Goal: Task Accomplishment & Management: Use online tool/utility

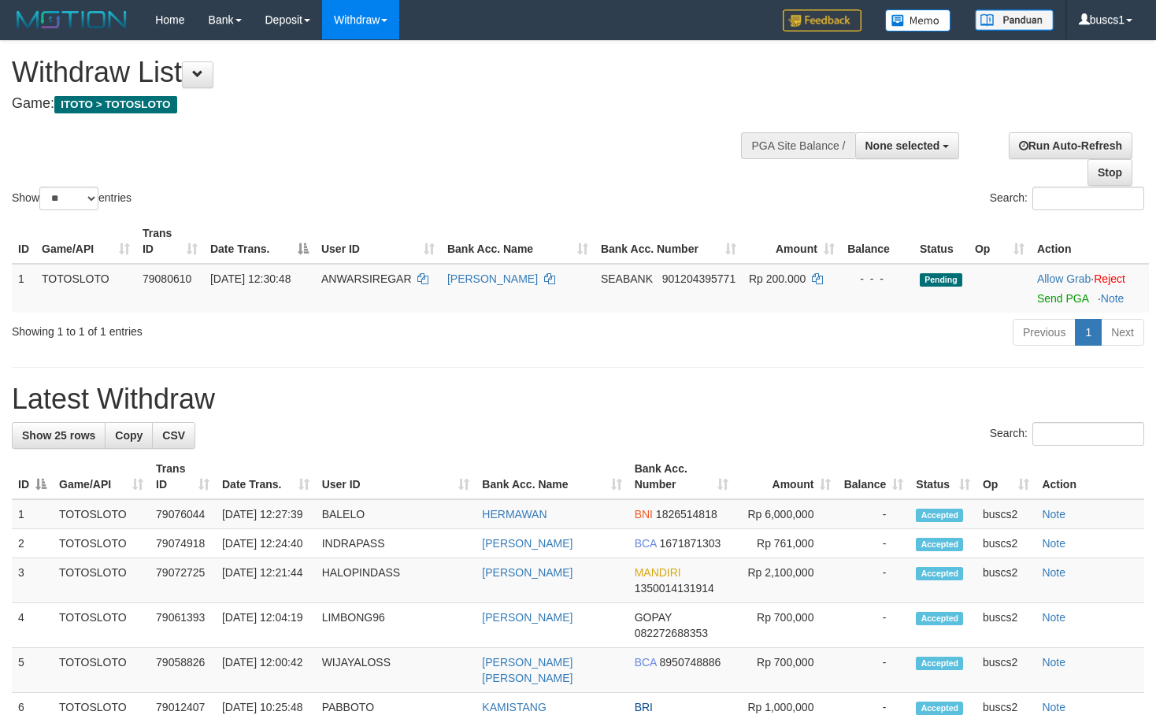
select select
select select "**"
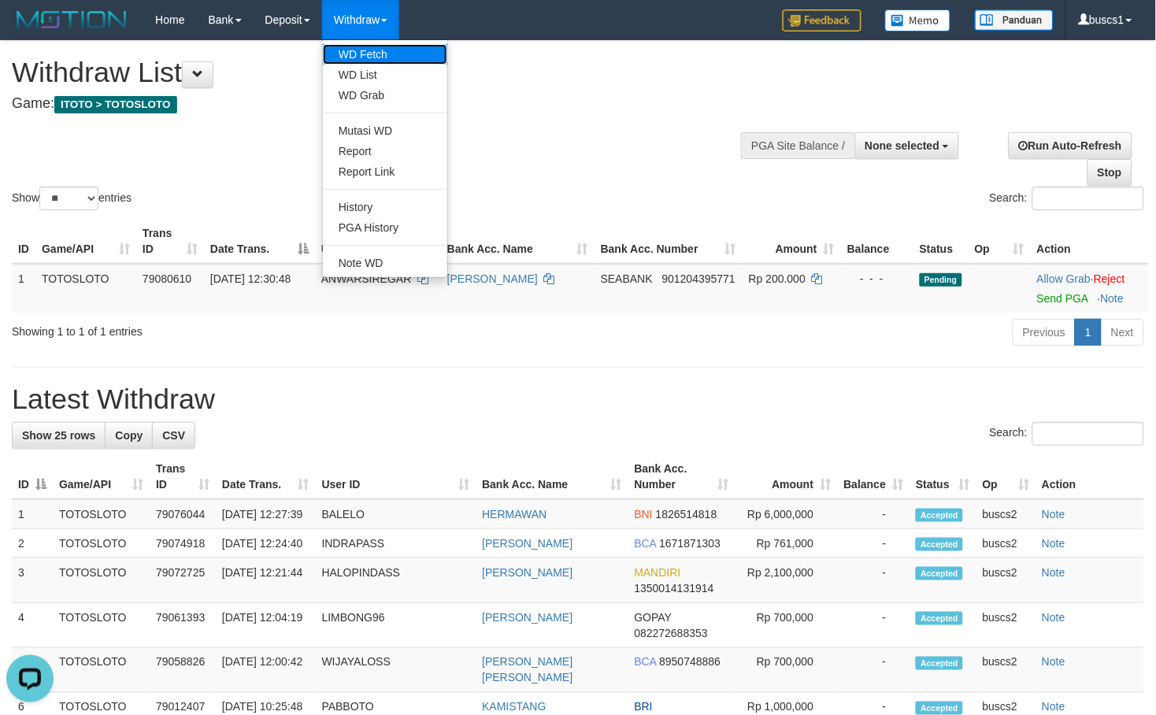
click at [384, 50] on link "WD Fetch" at bounding box center [385, 54] width 124 height 20
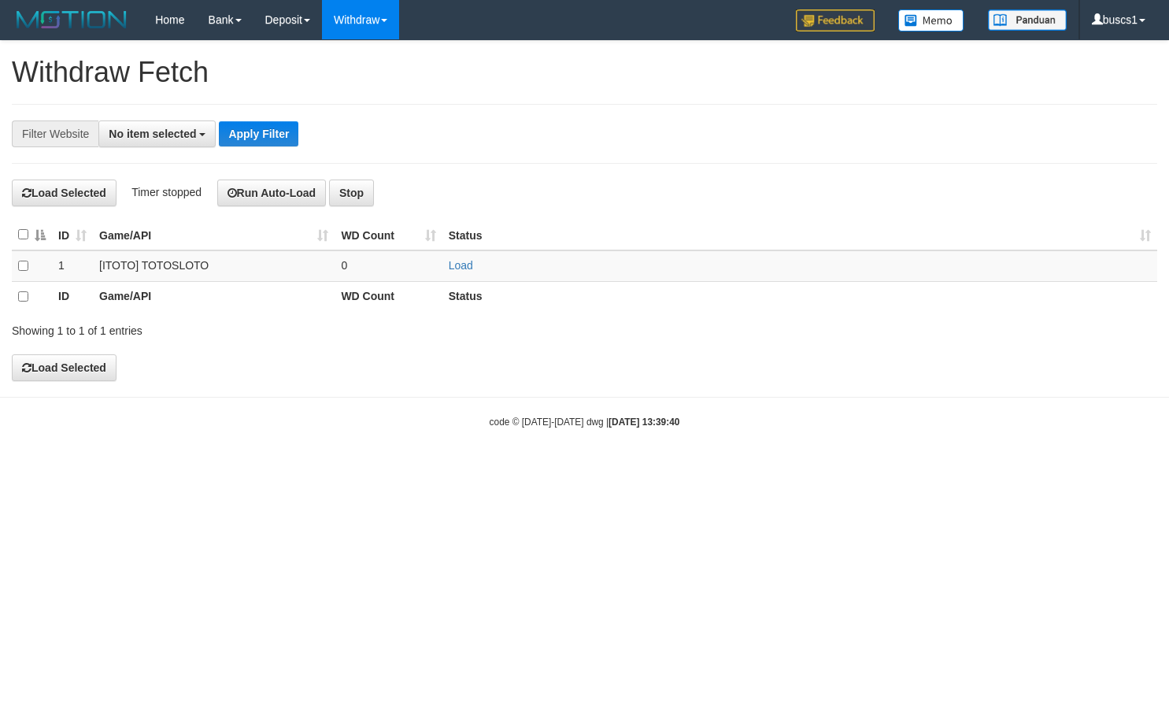
select select
click at [27, 261] on td at bounding box center [32, 265] width 40 height 31
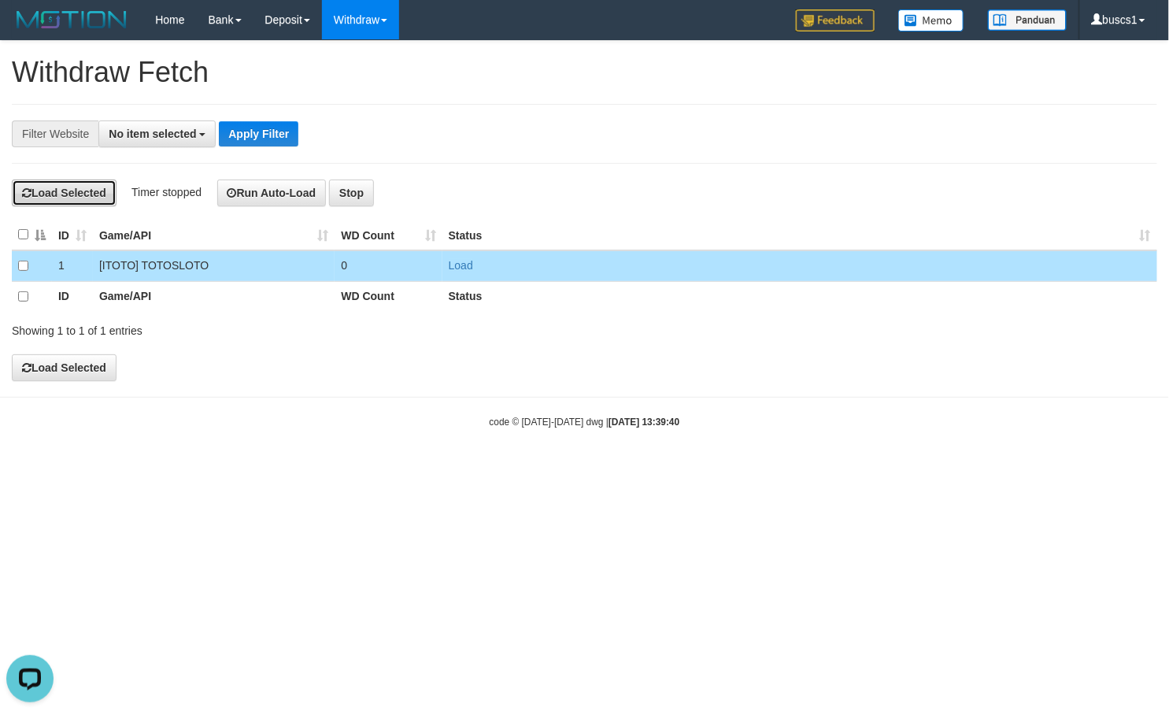
click at [72, 186] on button "Load Selected" at bounding box center [64, 192] width 105 height 27
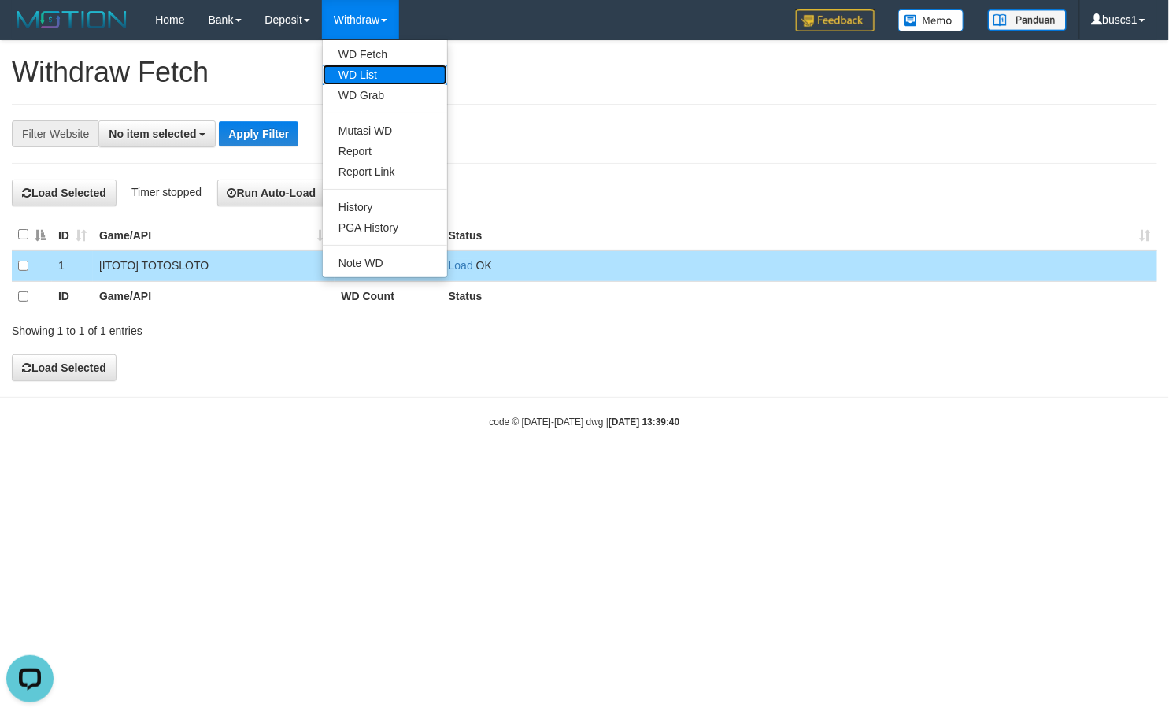
click at [391, 73] on link "WD List" at bounding box center [385, 75] width 124 height 20
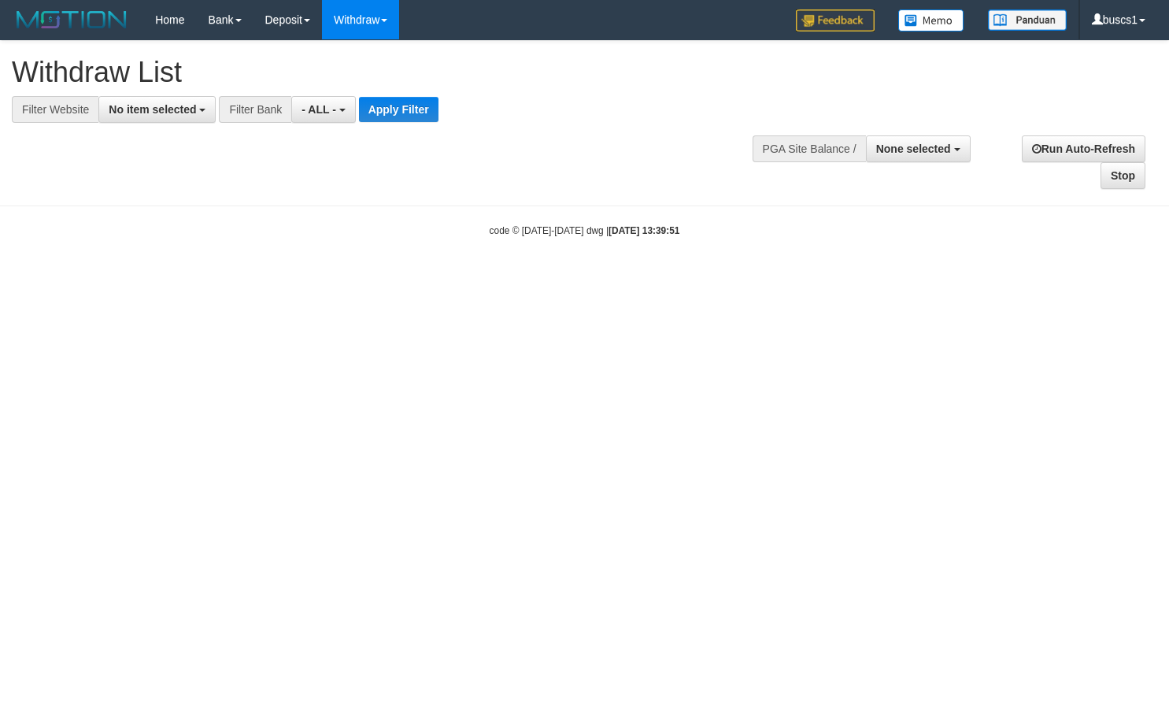
select select
click at [159, 117] on button "No item selected" at bounding box center [156, 109] width 117 height 27
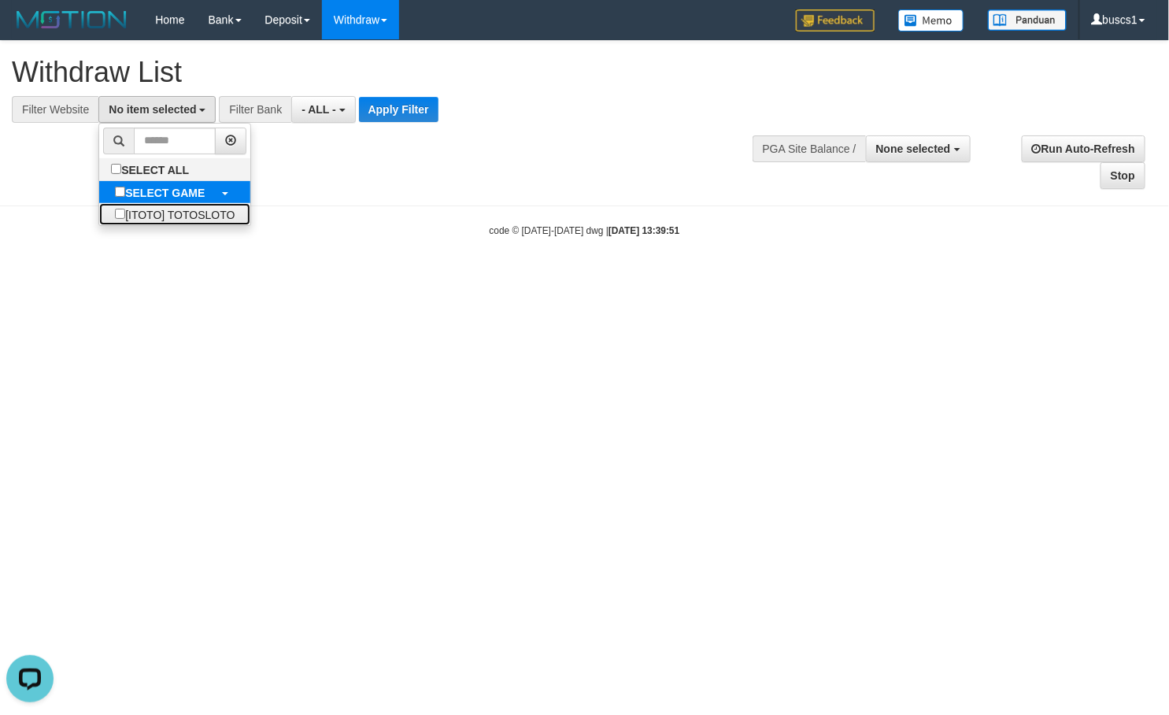
drag, startPoint x: 148, startPoint y: 213, endPoint x: 185, endPoint y: 190, distance: 43.9
click at [148, 213] on label "[ITOTO] TOTOSLOTO" at bounding box center [174, 214] width 151 height 22
select select "****"
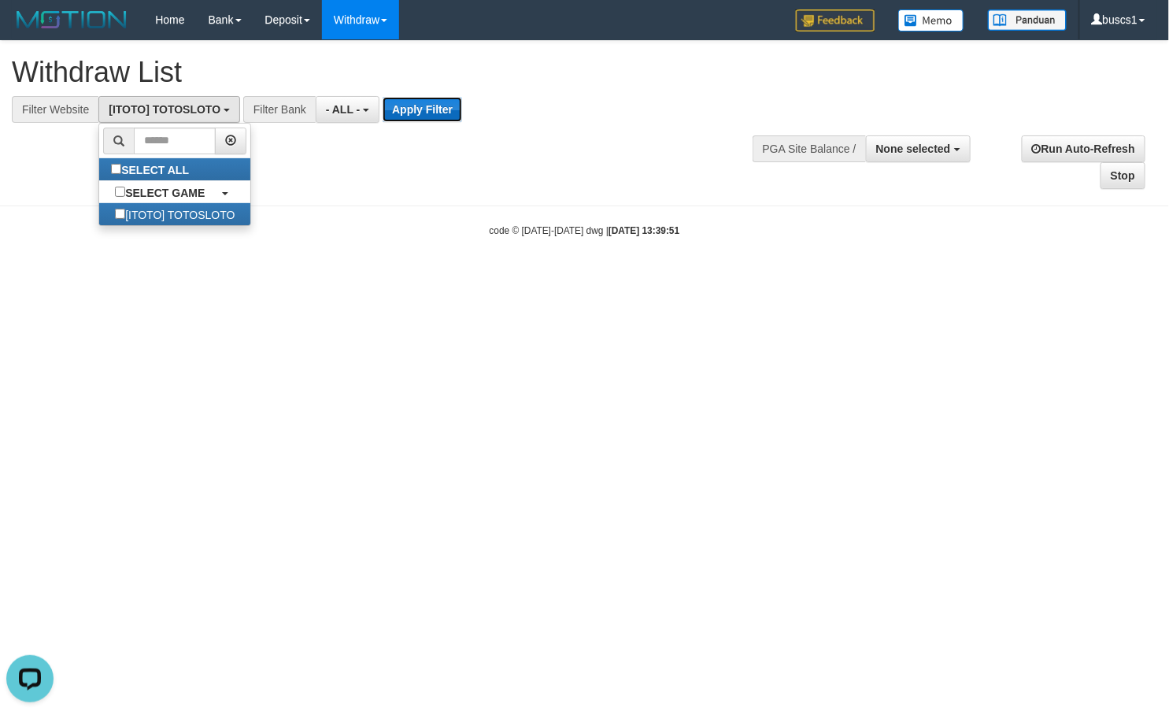
click at [405, 110] on button "Apply Filter" at bounding box center [423, 109] width 80 height 25
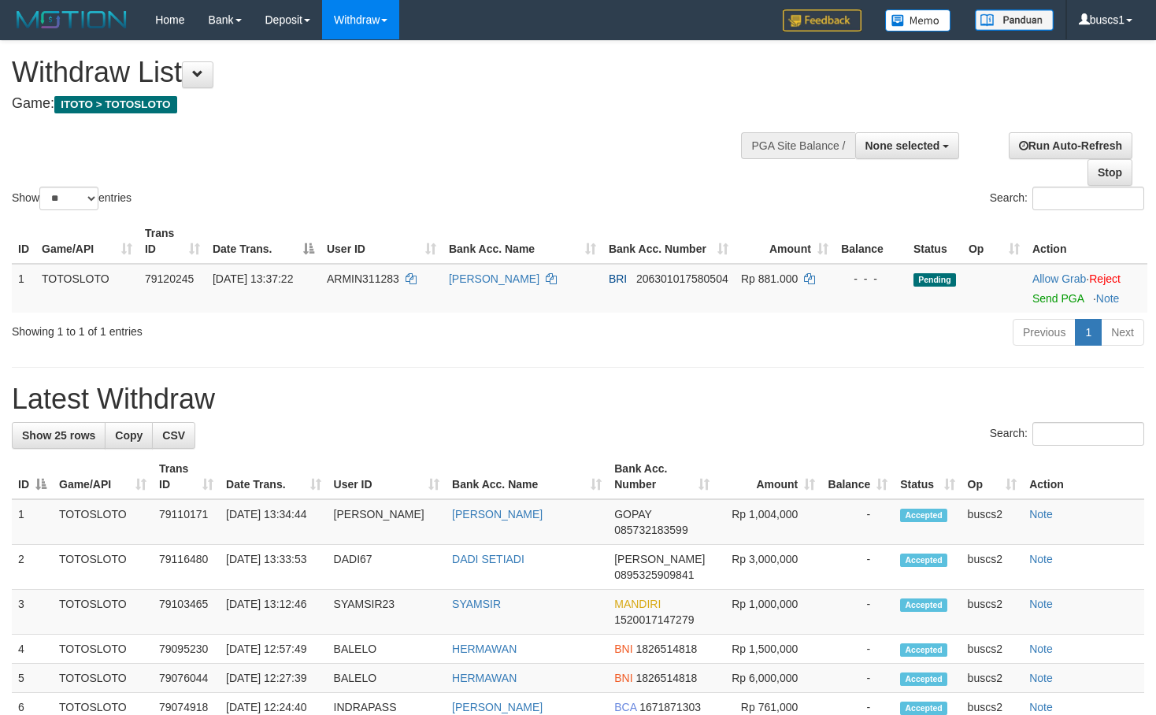
select select
select select "**"
click at [1060, 294] on link "Send PGA" at bounding box center [1057, 298] width 51 height 13
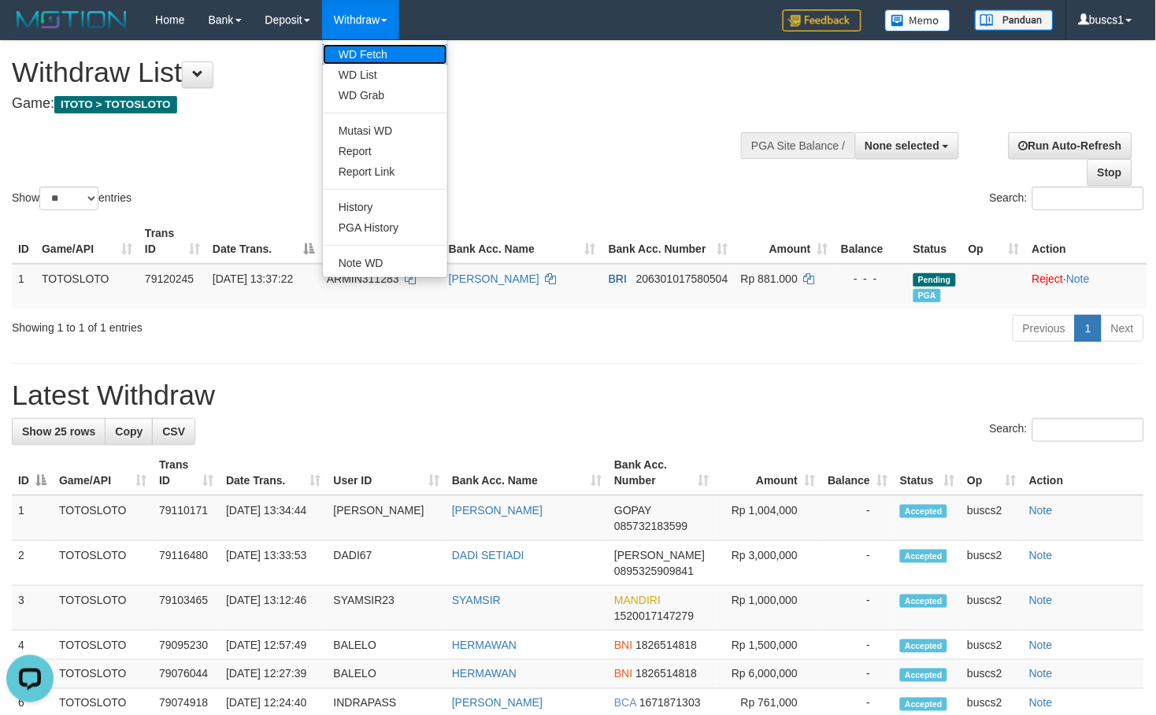
click at [362, 45] on link "WD Fetch" at bounding box center [385, 54] width 124 height 20
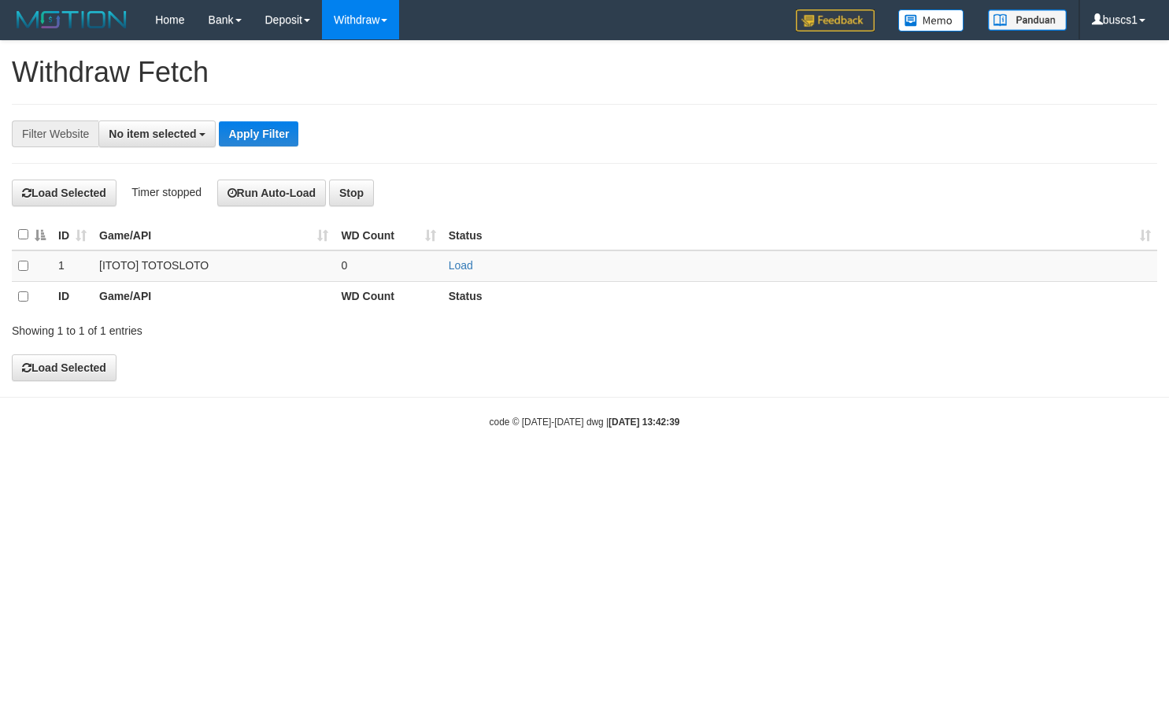
select select
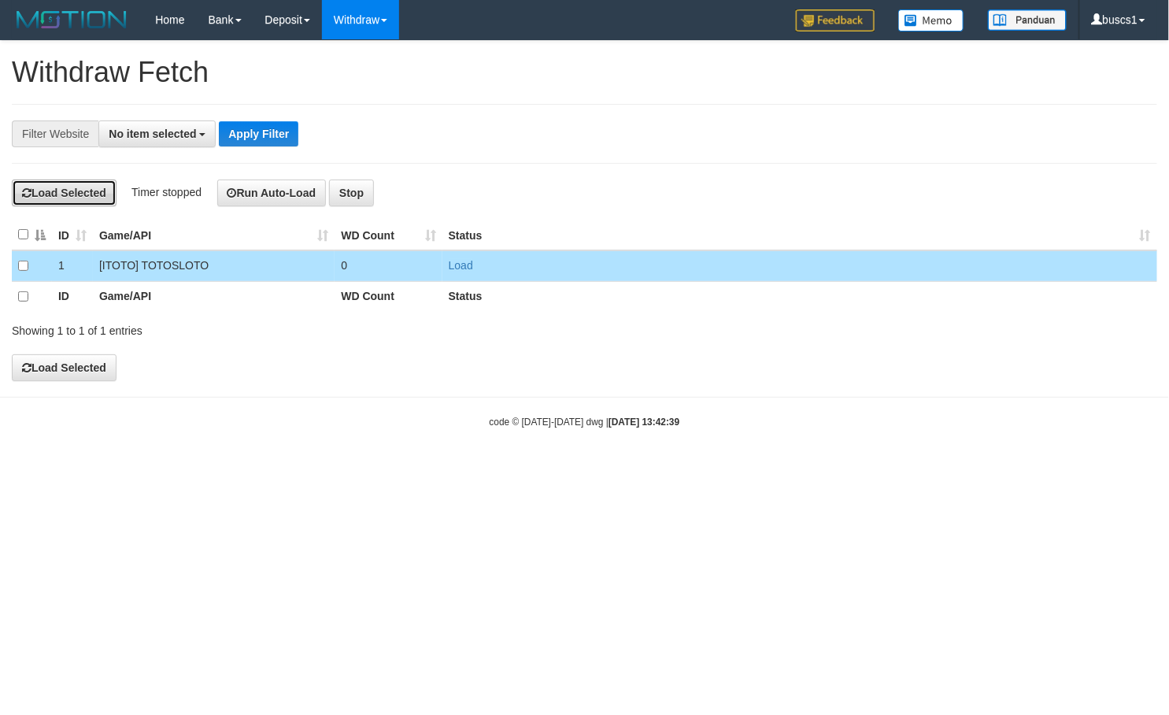
click at [80, 189] on button "Load Selected" at bounding box center [64, 192] width 105 height 27
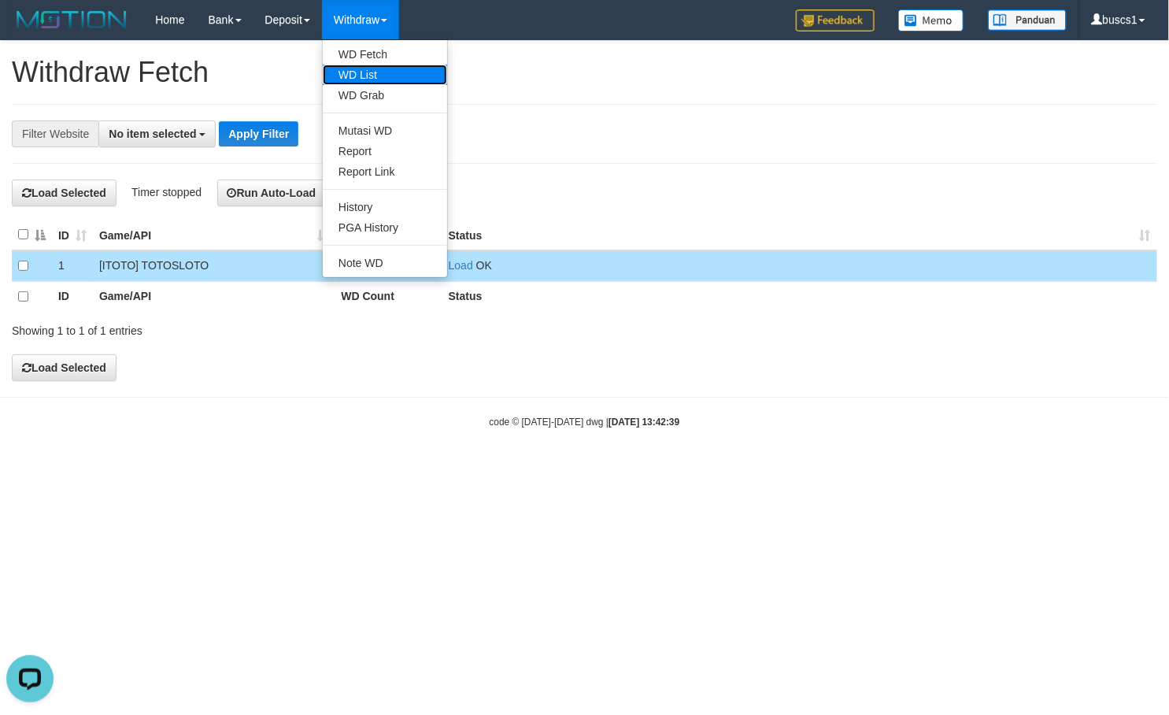
click at [383, 71] on link "WD List" at bounding box center [385, 75] width 124 height 20
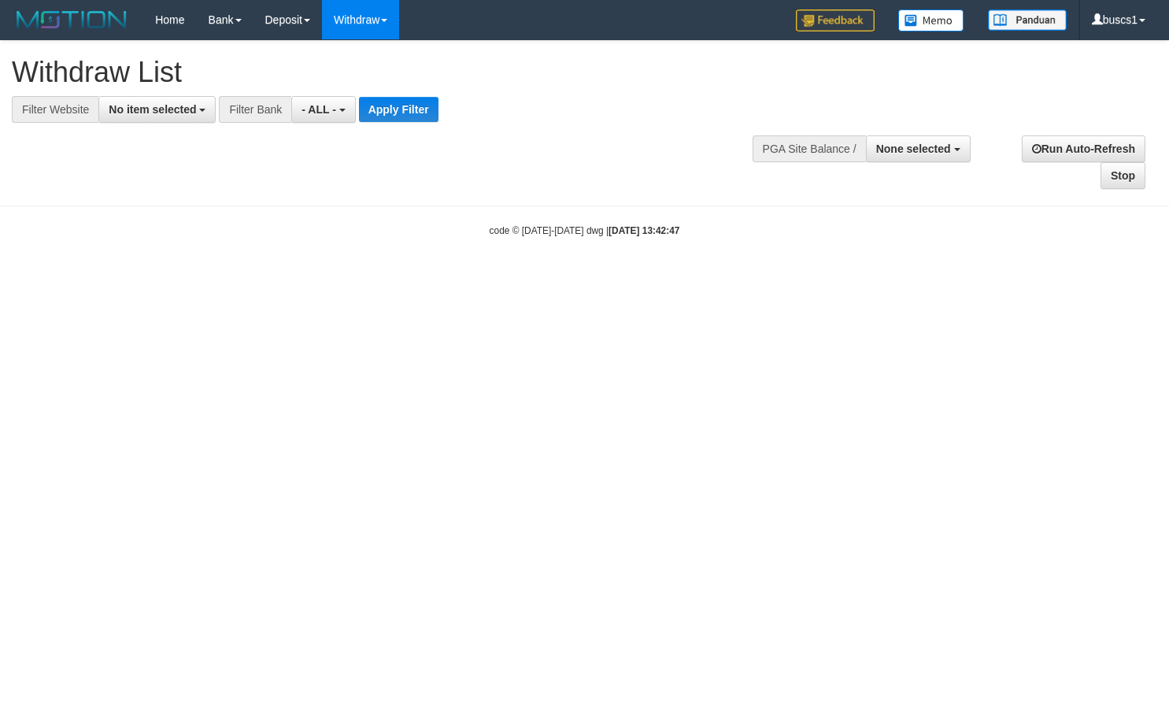
select select
click at [191, 105] on span "No item selected" at bounding box center [152, 109] width 87 height 13
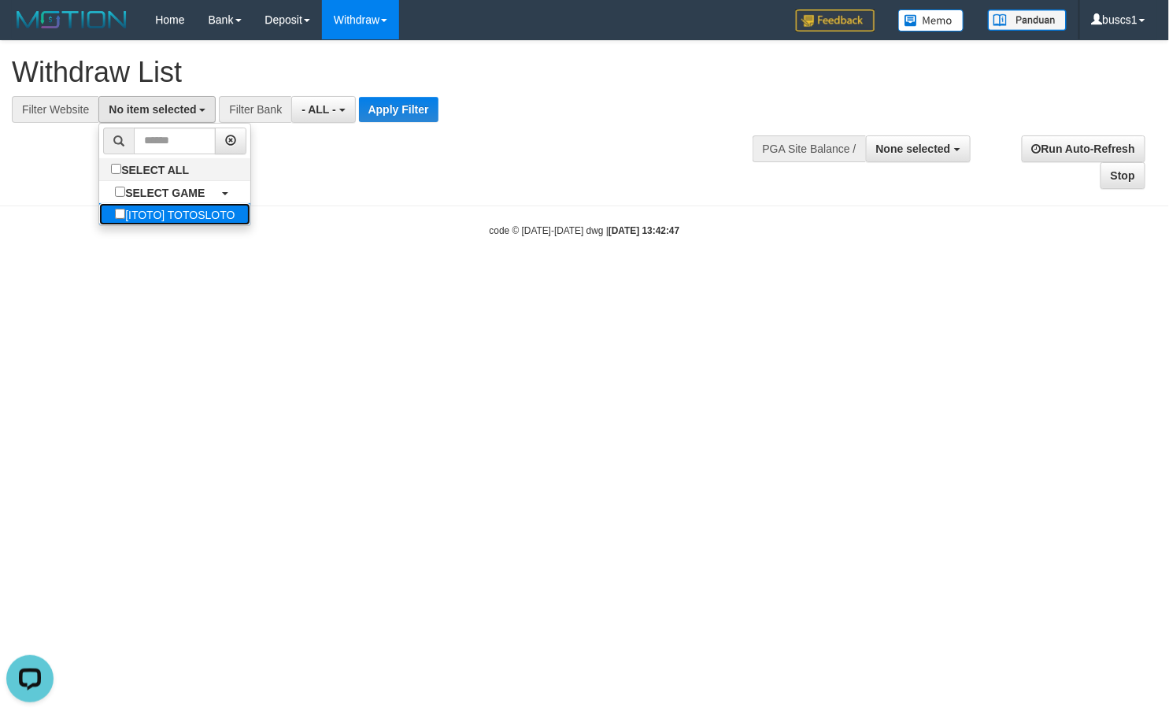
click at [160, 213] on label "[ITOTO] TOTOSLOTO" at bounding box center [174, 214] width 151 height 22
select select "****"
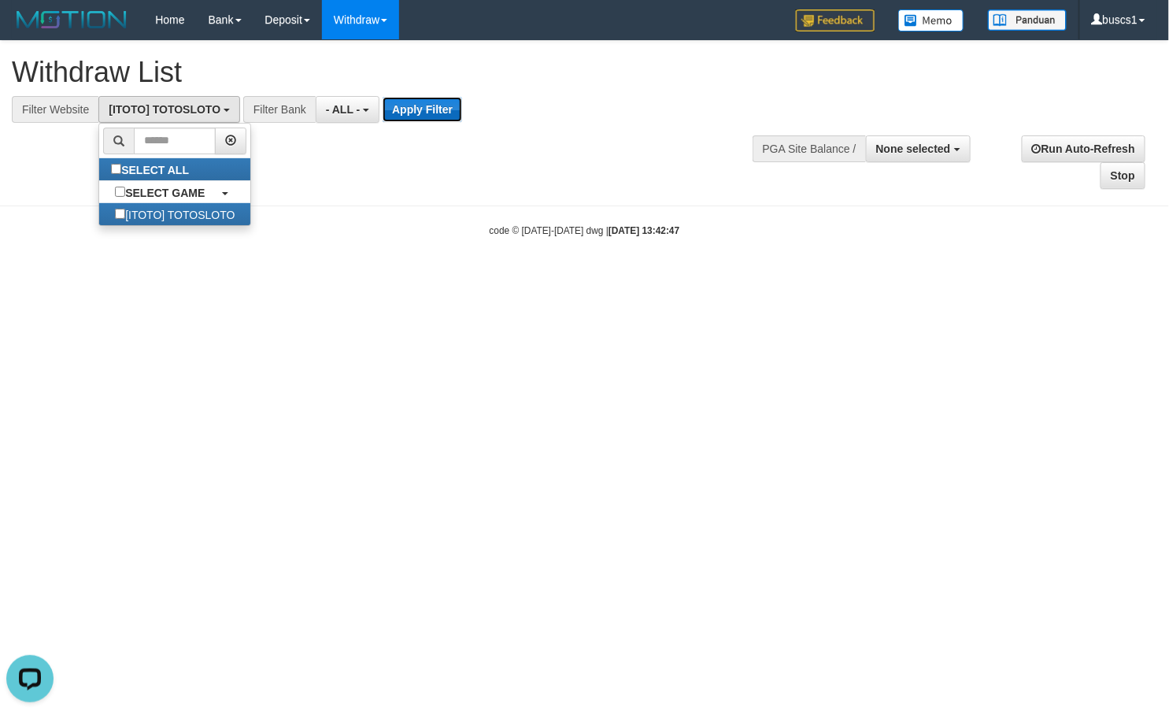
click at [400, 109] on button "Apply Filter" at bounding box center [423, 109] width 80 height 25
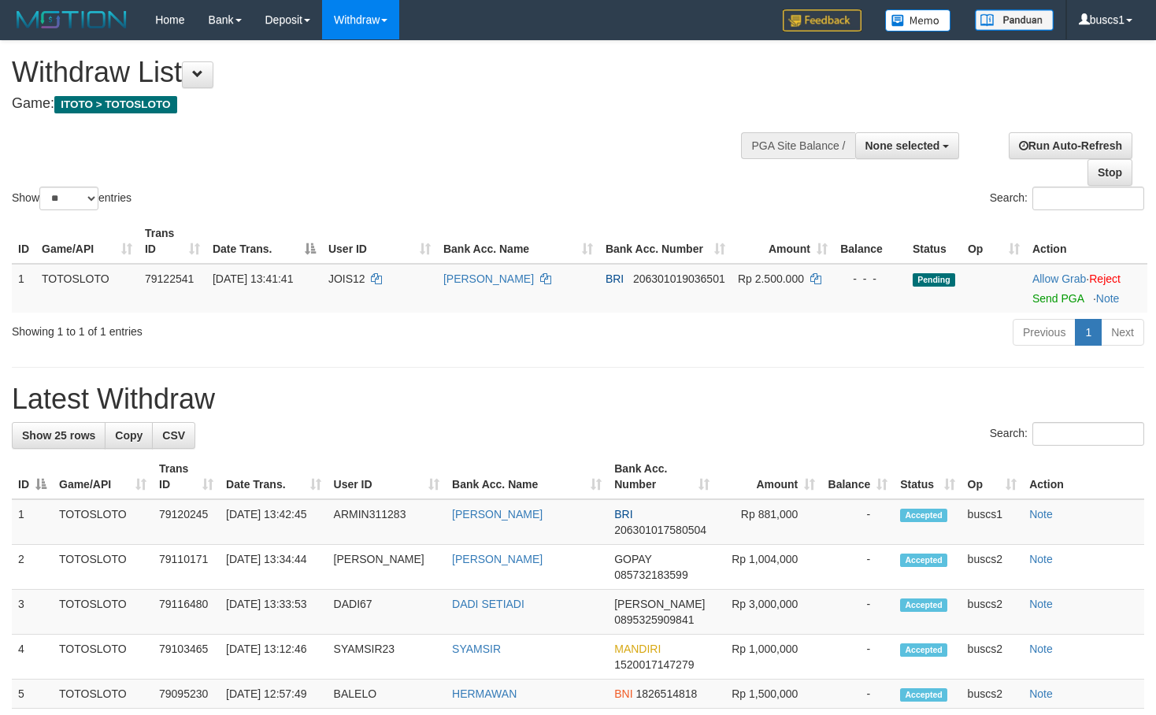
select select
select select "**"
click at [1068, 292] on link "Send PGA" at bounding box center [1057, 298] width 51 height 13
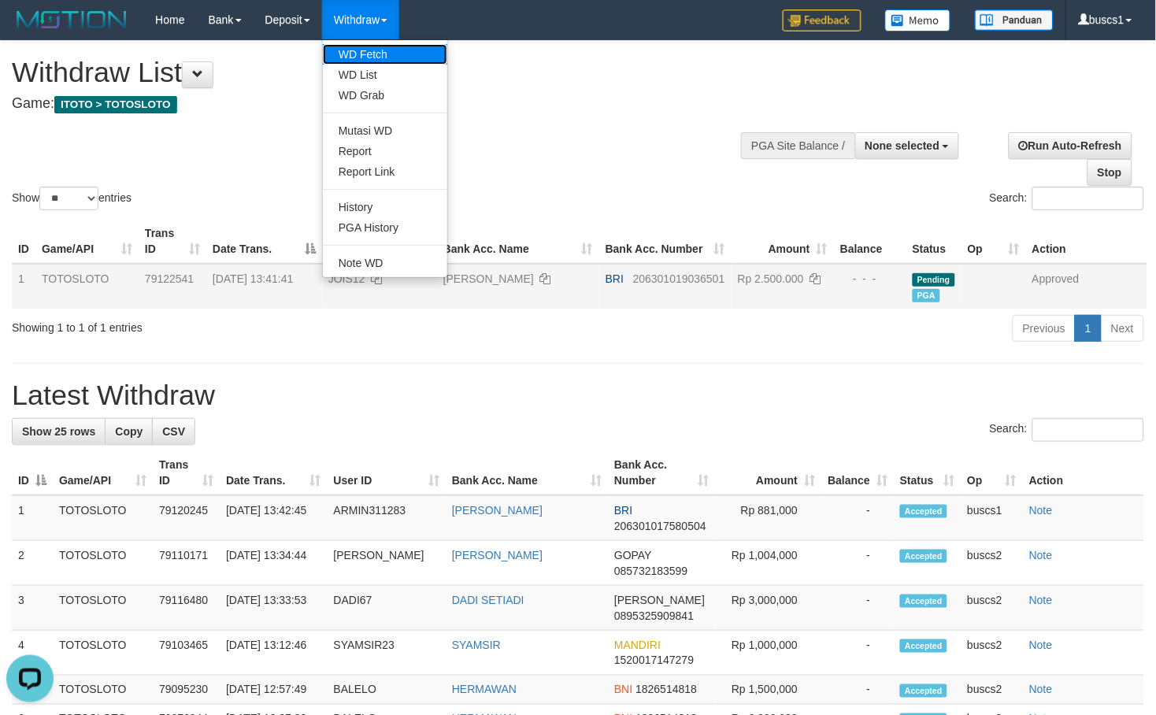
click at [375, 46] on link "WD Fetch" at bounding box center [385, 54] width 124 height 20
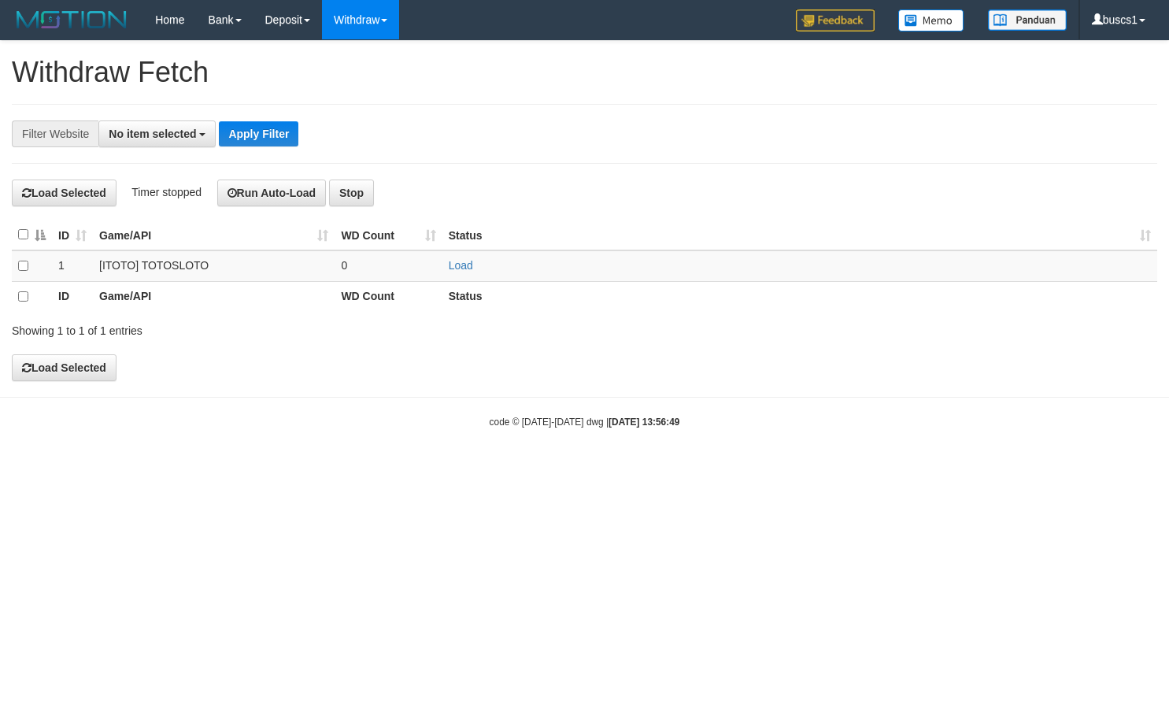
select select
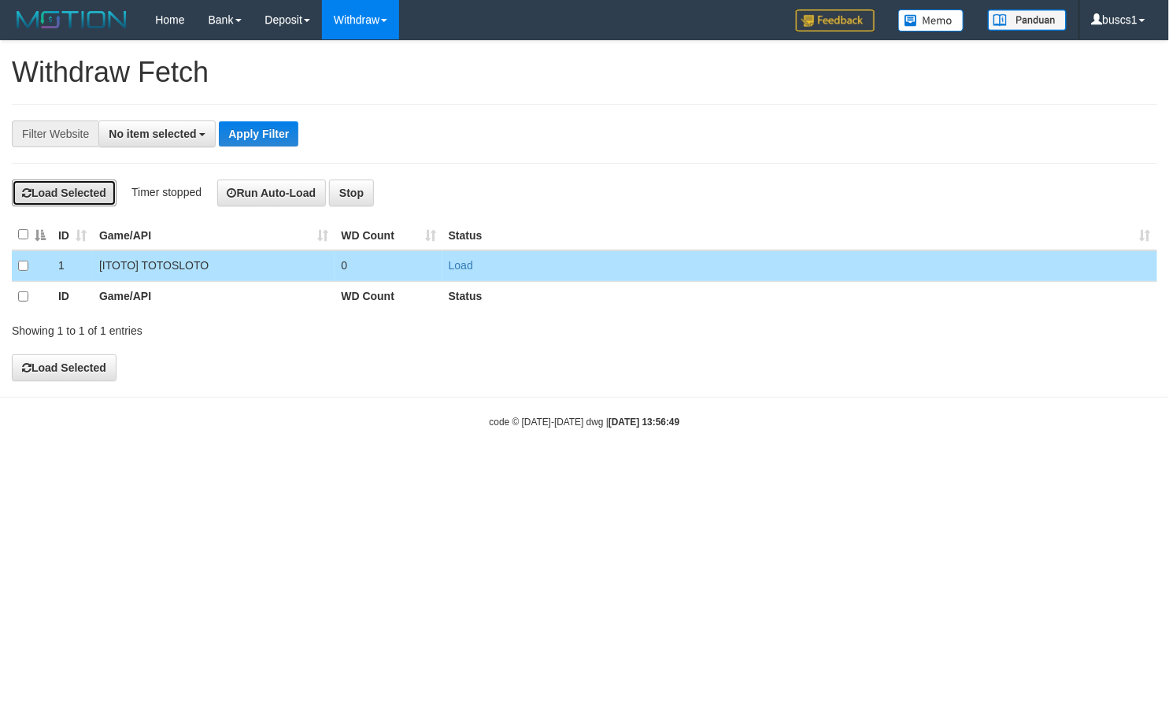
drag, startPoint x: 61, startPoint y: 202, endPoint x: 663, endPoint y: 85, distance: 612.6
click at [63, 201] on button "Load Selected" at bounding box center [64, 192] width 105 height 27
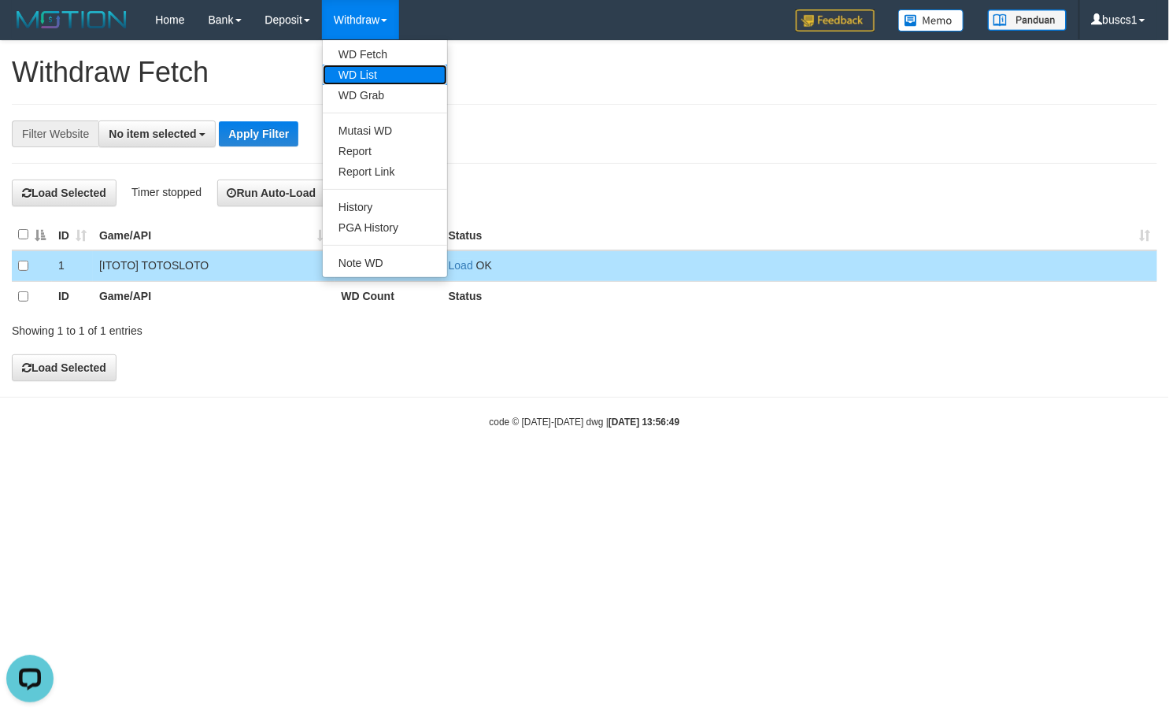
click at [375, 74] on link "WD List" at bounding box center [385, 75] width 124 height 20
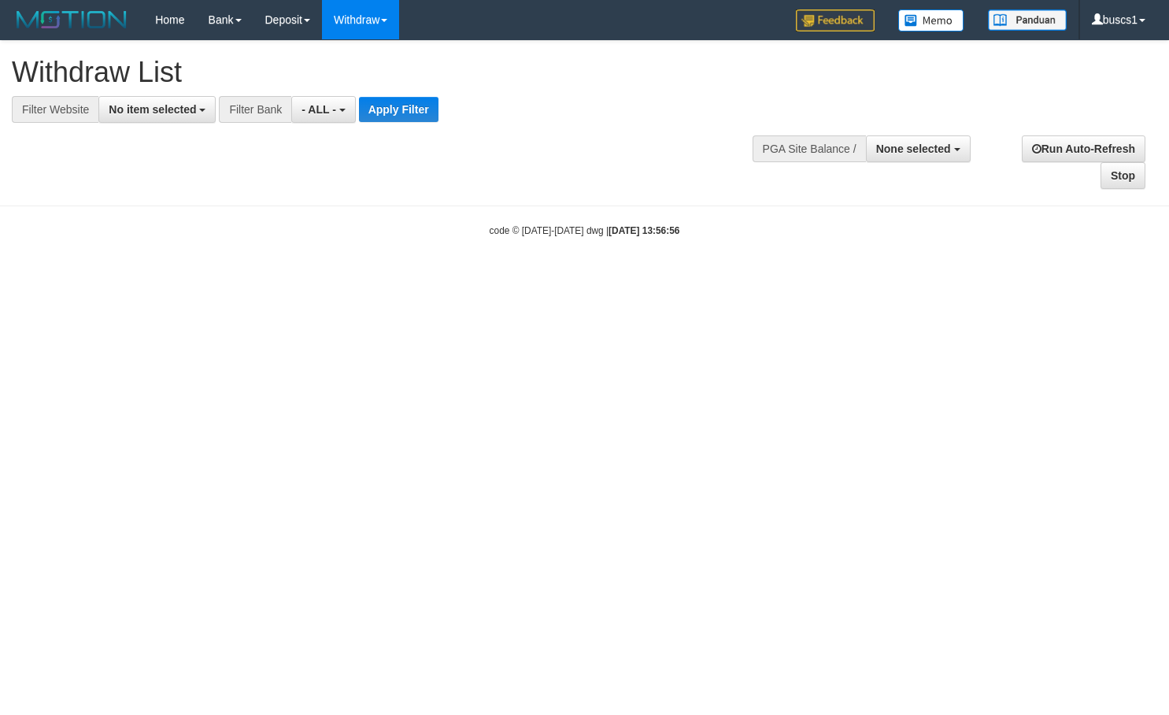
select select
click at [128, 103] on span "No item selected" at bounding box center [152, 109] width 87 height 13
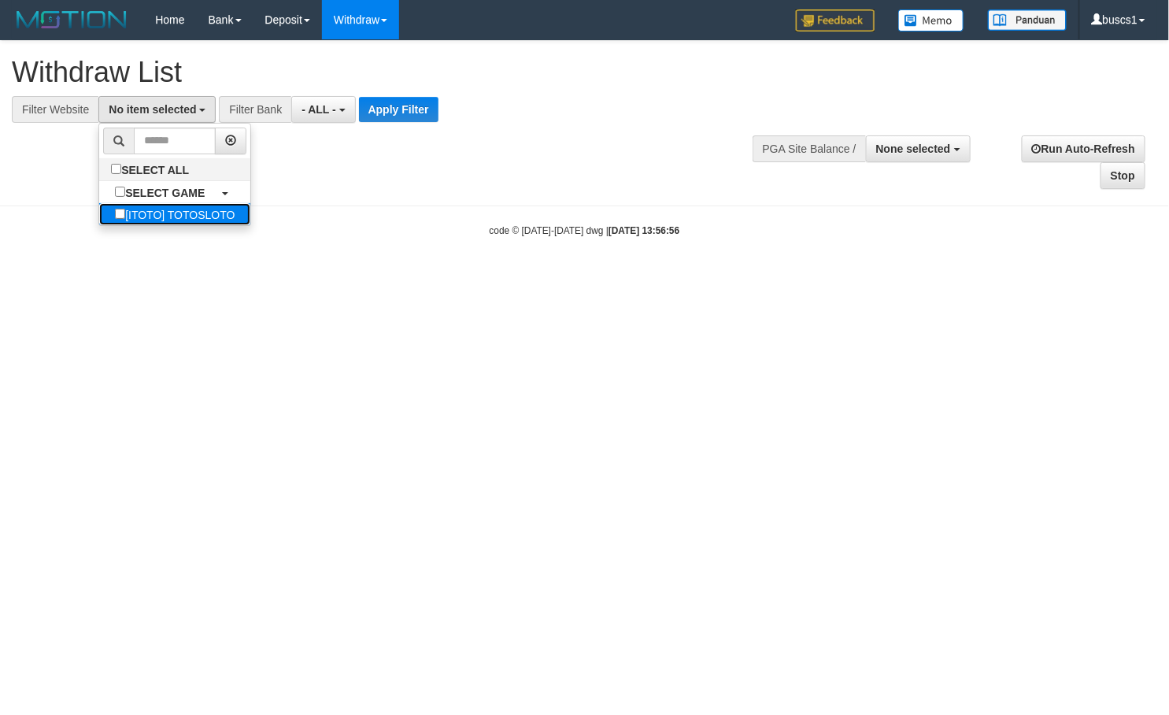
click at [182, 222] on label "[ITOTO] TOTOSLOTO" at bounding box center [174, 214] width 151 height 22
select select "****"
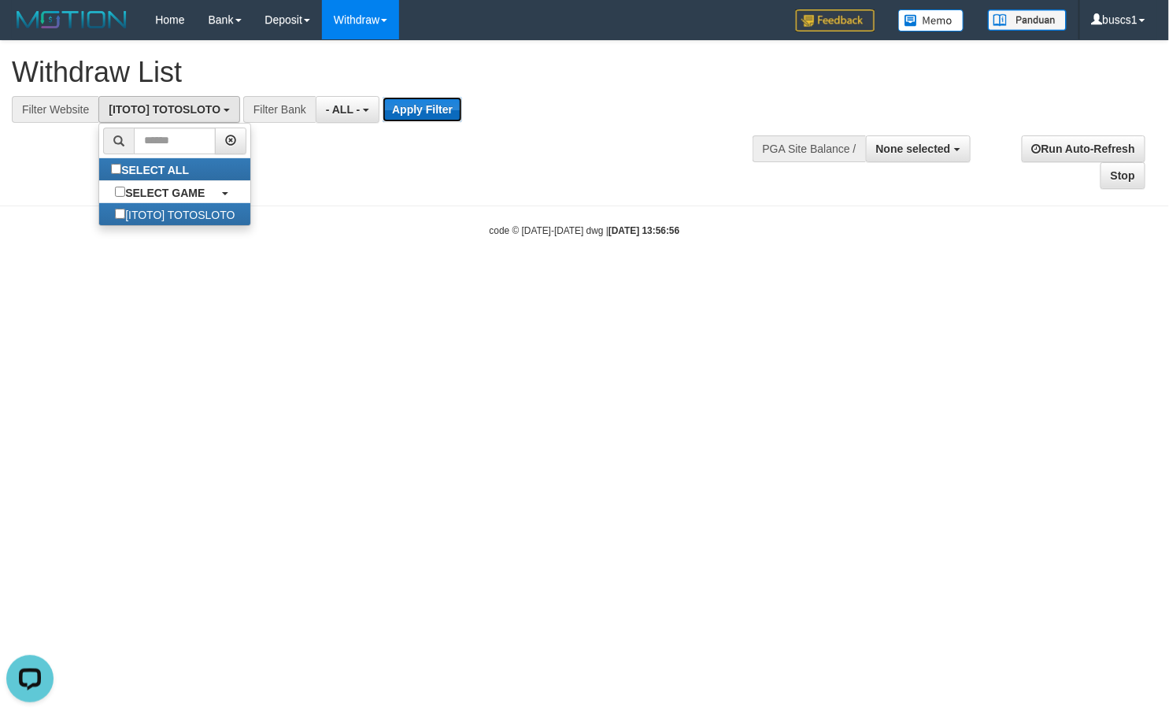
click at [394, 109] on button "Apply Filter" at bounding box center [423, 109] width 80 height 25
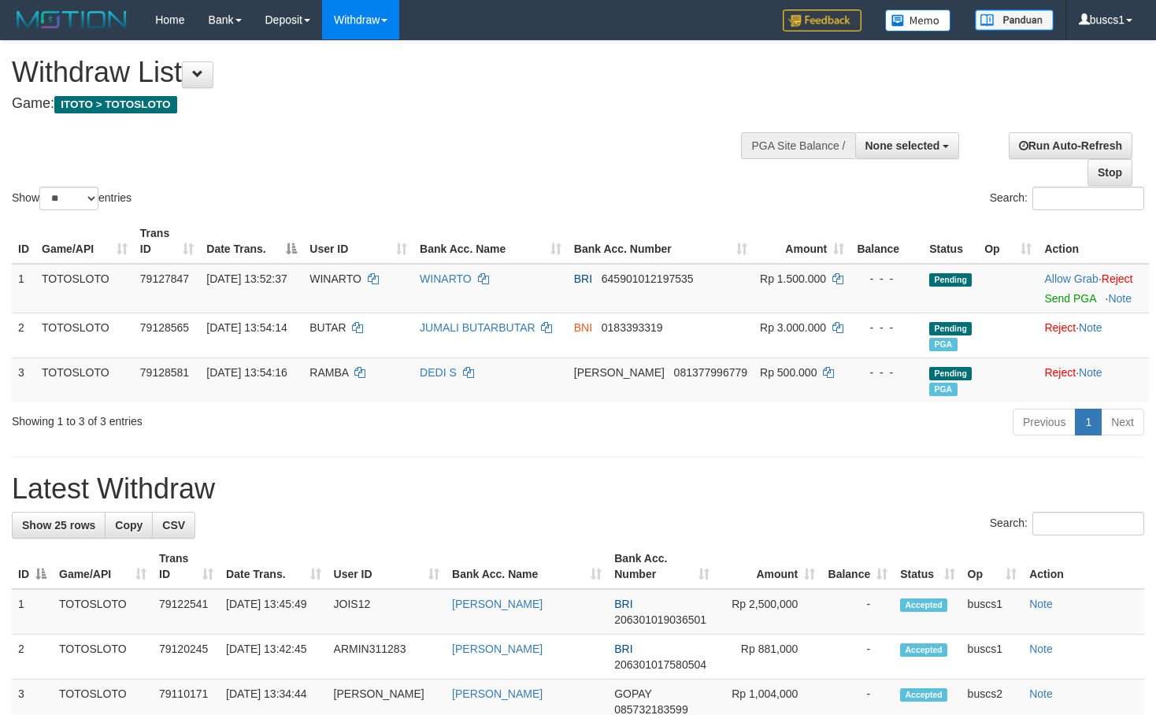
select select
select select "**"
click at [1067, 292] on link "Send PGA" at bounding box center [1069, 298] width 51 height 13
